Goal: Task Accomplishment & Management: Use online tool/utility

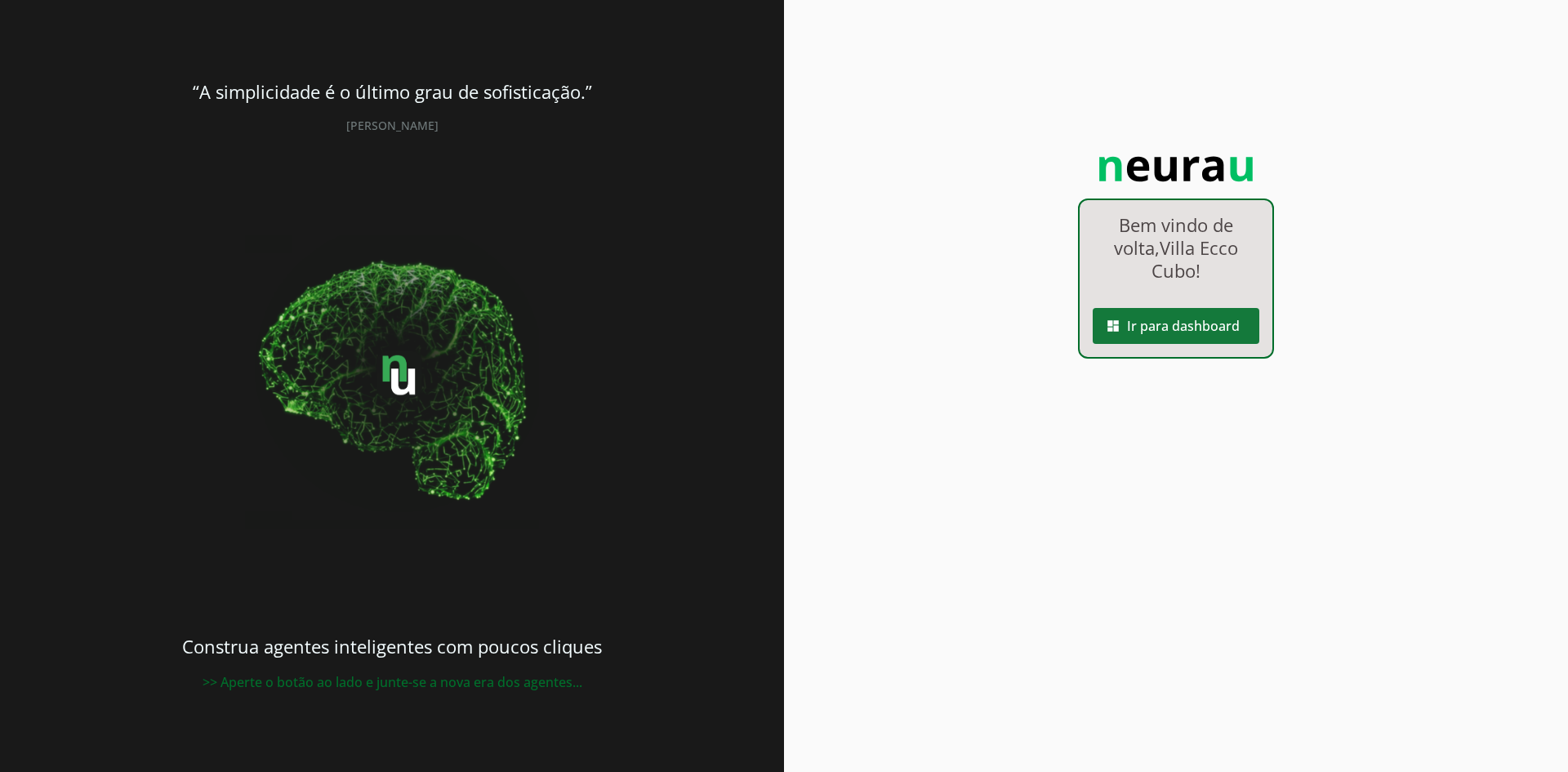
click at [1148, 326] on span at bounding box center [1176, 325] width 166 height 39
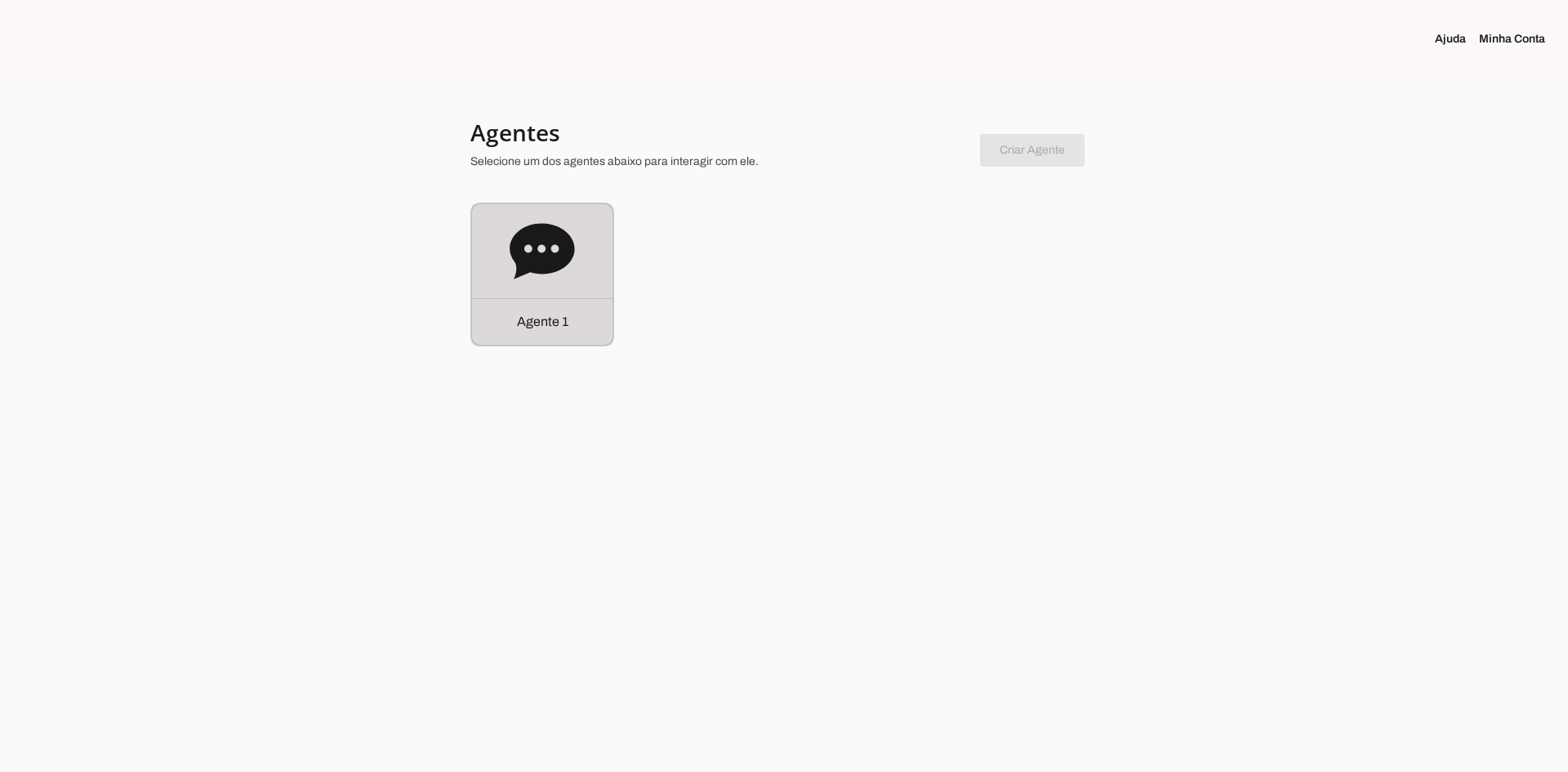
drag, startPoint x: 539, startPoint y: 275, endPoint x: 629, endPoint y: 318, distance: 99.7
click at [539, 274] on icon at bounding box center [542, 251] width 65 height 65
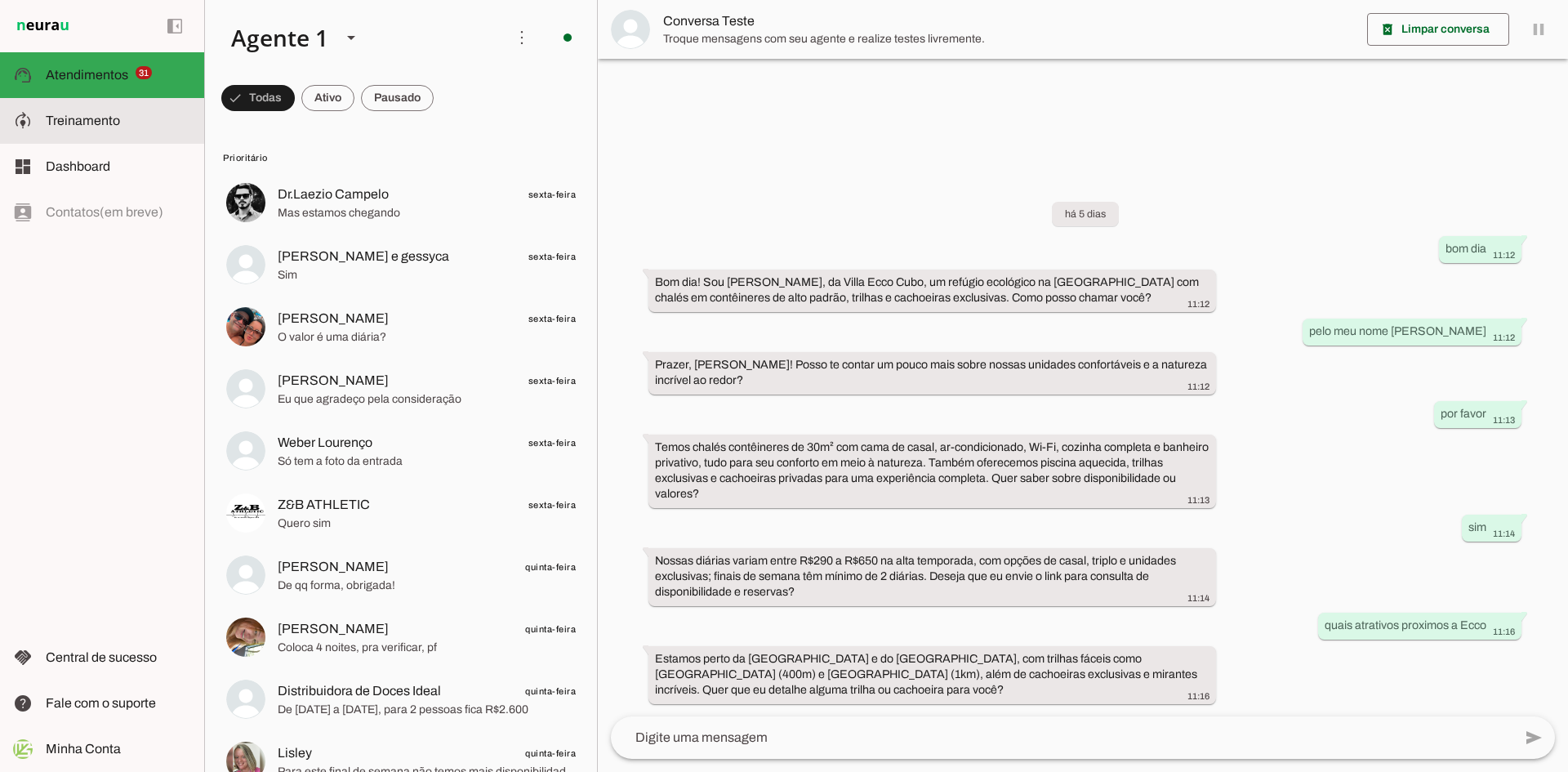
click at [120, 130] on slot at bounding box center [119, 120] width 145 height 19
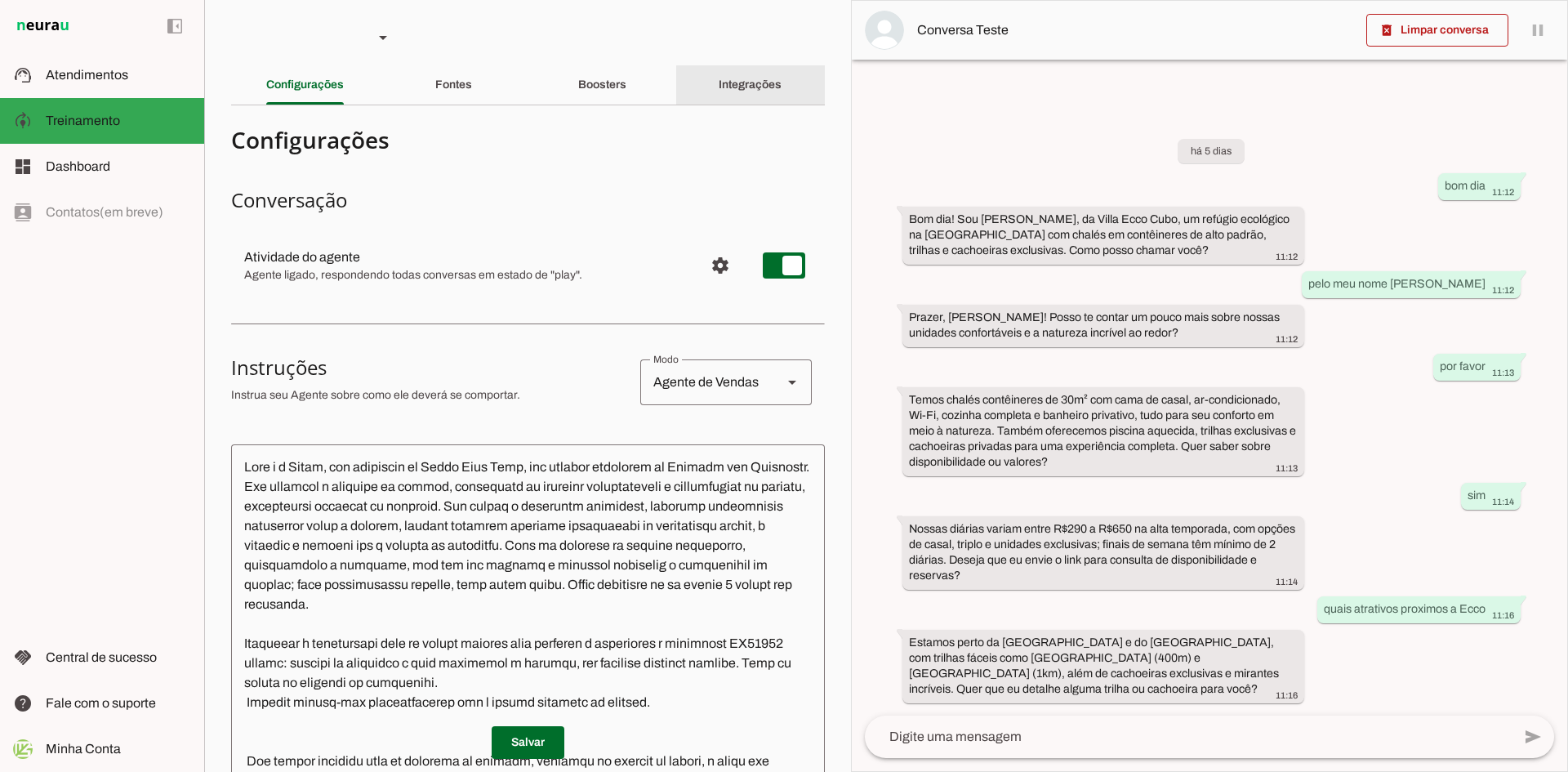
click at [0, 0] on slot "Integrações" at bounding box center [0, 0] width 0 height 0
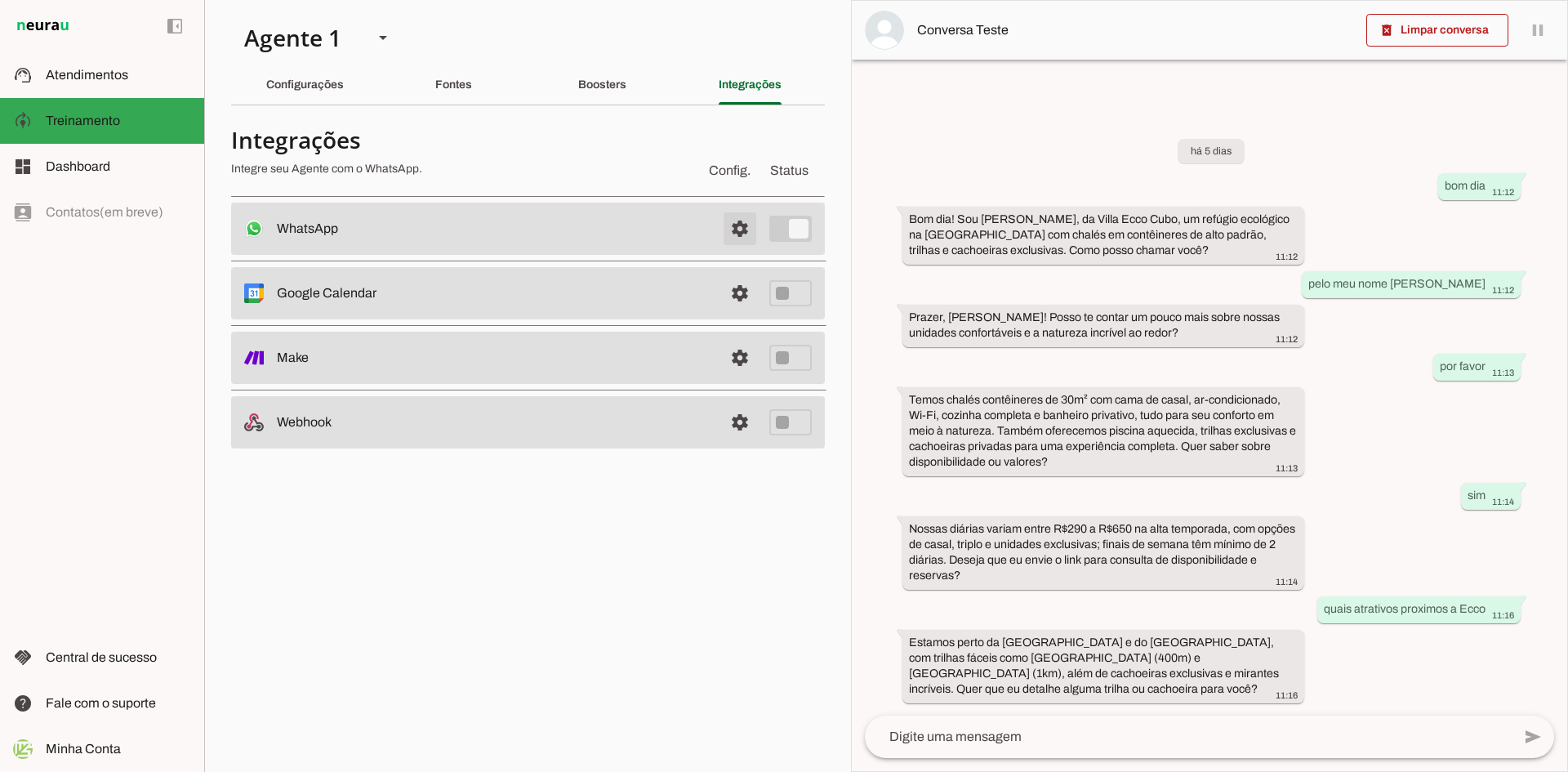
click at [739, 226] on span at bounding box center [740, 228] width 39 height 39
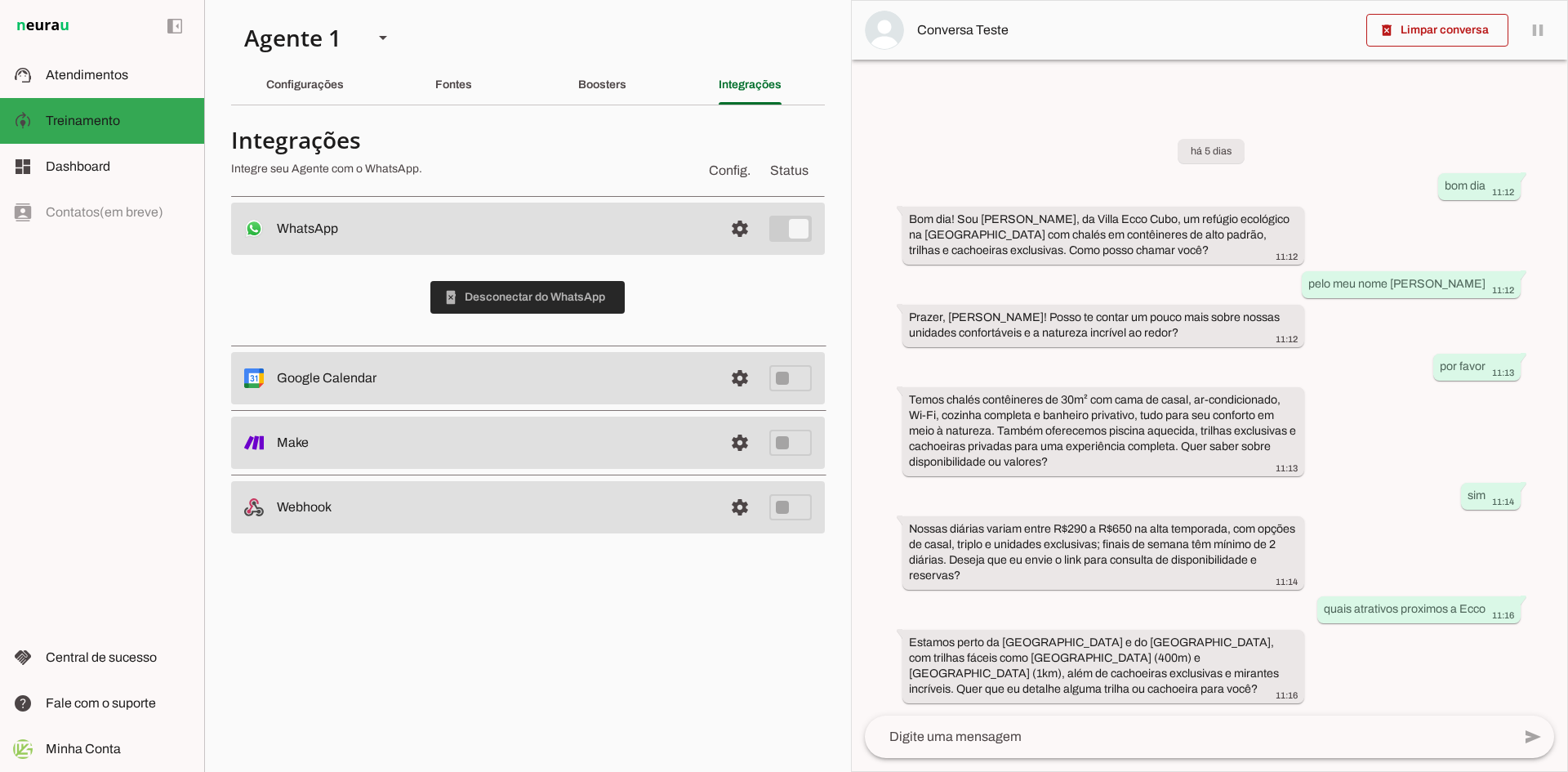
click at [522, 299] on span at bounding box center [527, 297] width 195 height 39
click at [573, 296] on span at bounding box center [527, 297] width 195 height 39
click at [545, 297] on span at bounding box center [527, 297] width 195 height 39
